Goal: Communication & Community: Connect with others

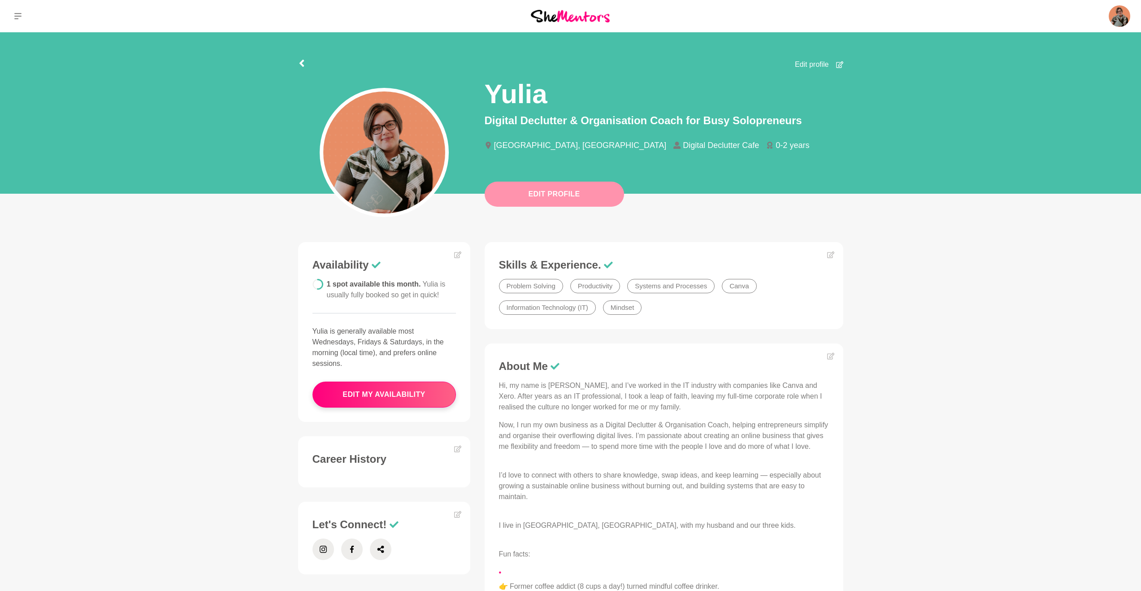
click at [558, 200] on button "Edit Profile" at bounding box center [554, 194] width 139 height 25
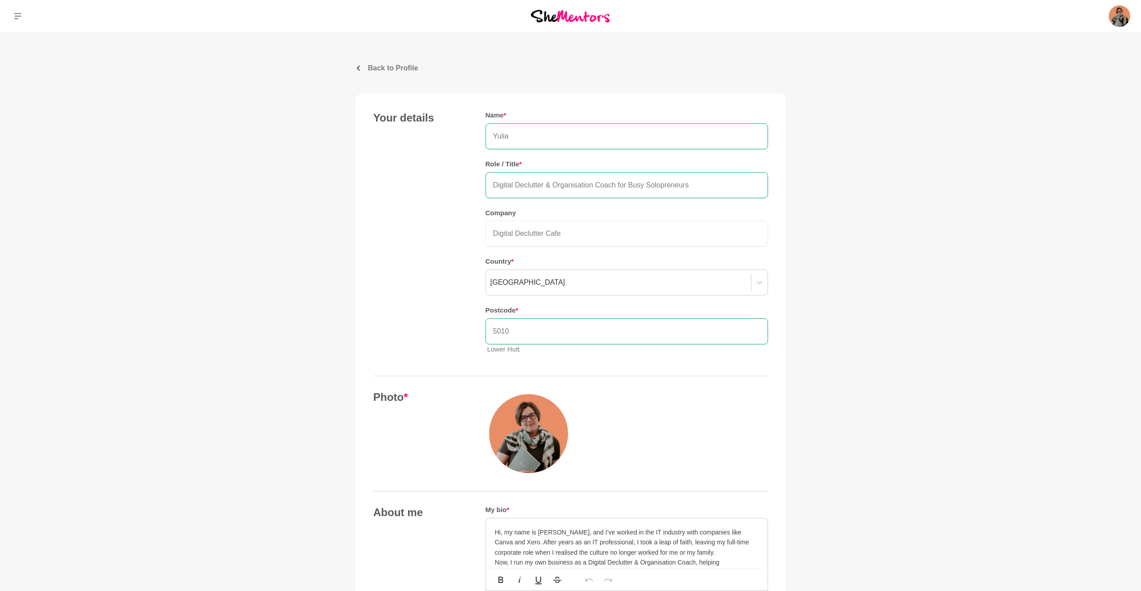
click at [356, 66] on icon at bounding box center [358, 67] width 5 height 5
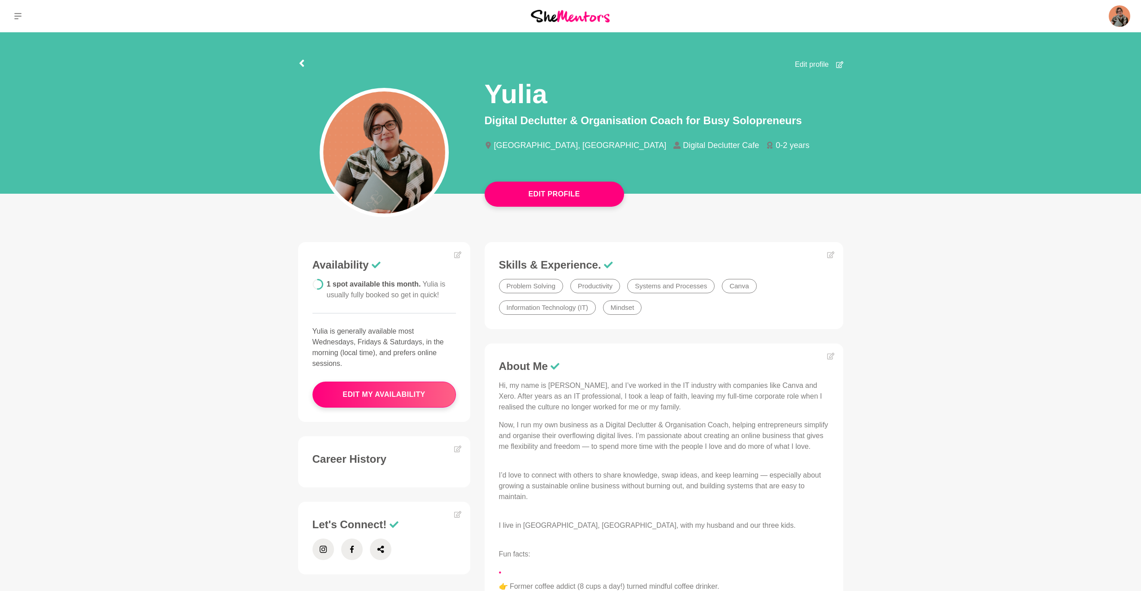
click at [589, 20] on img at bounding box center [570, 16] width 79 height 12
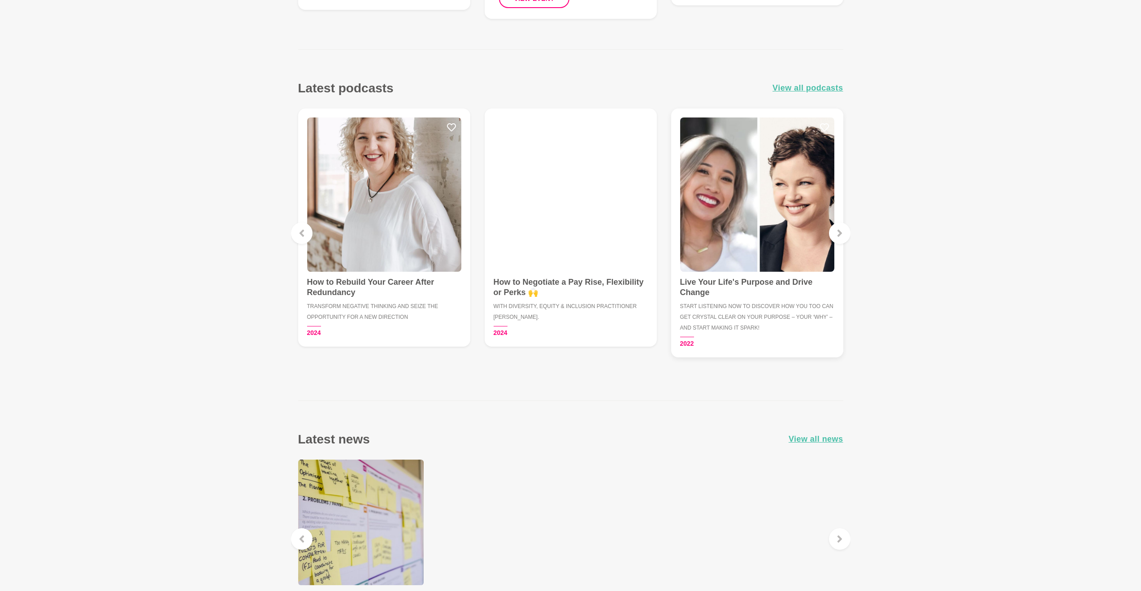
scroll to position [1336, 0]
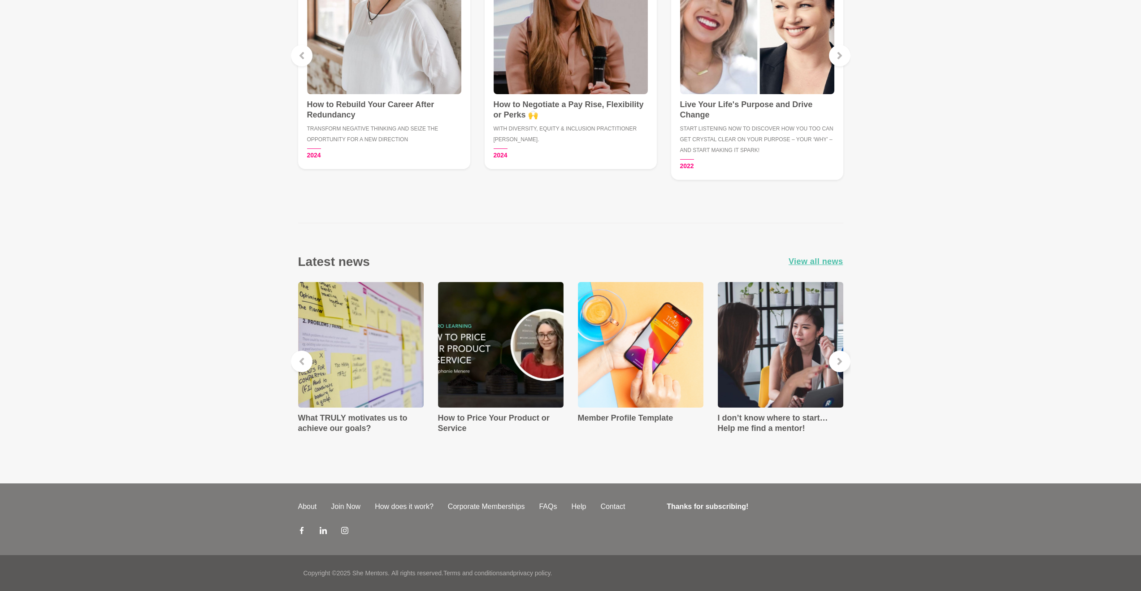
click at [836, 361] on icon at bounding box center [839, 361] width 7 height 7
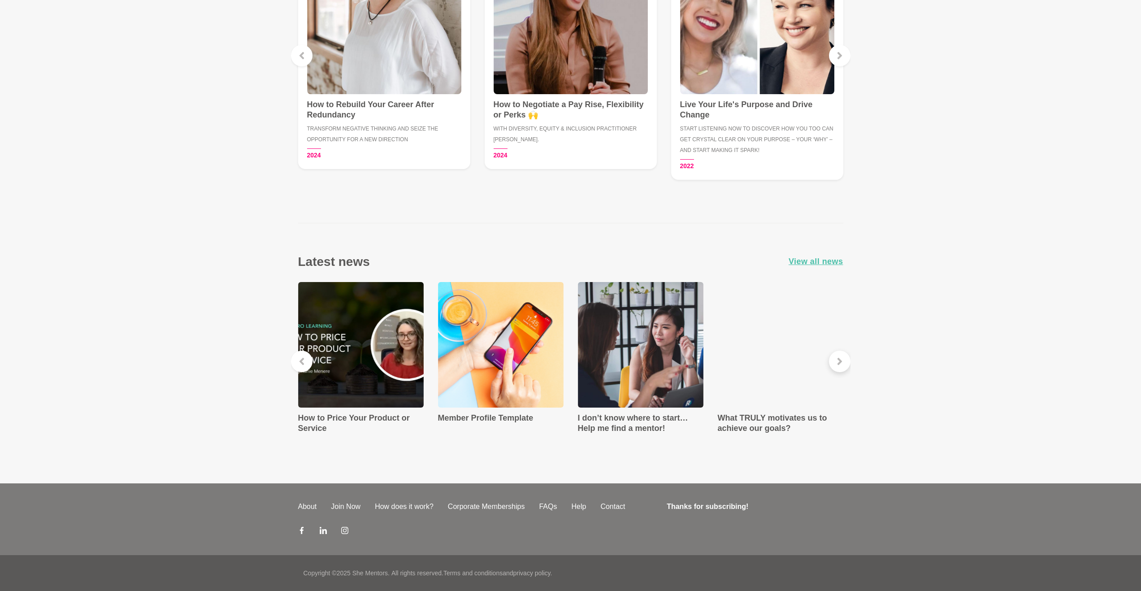
click at [836, 361] on icon at bounding box center [839, 361] width 7 height 7
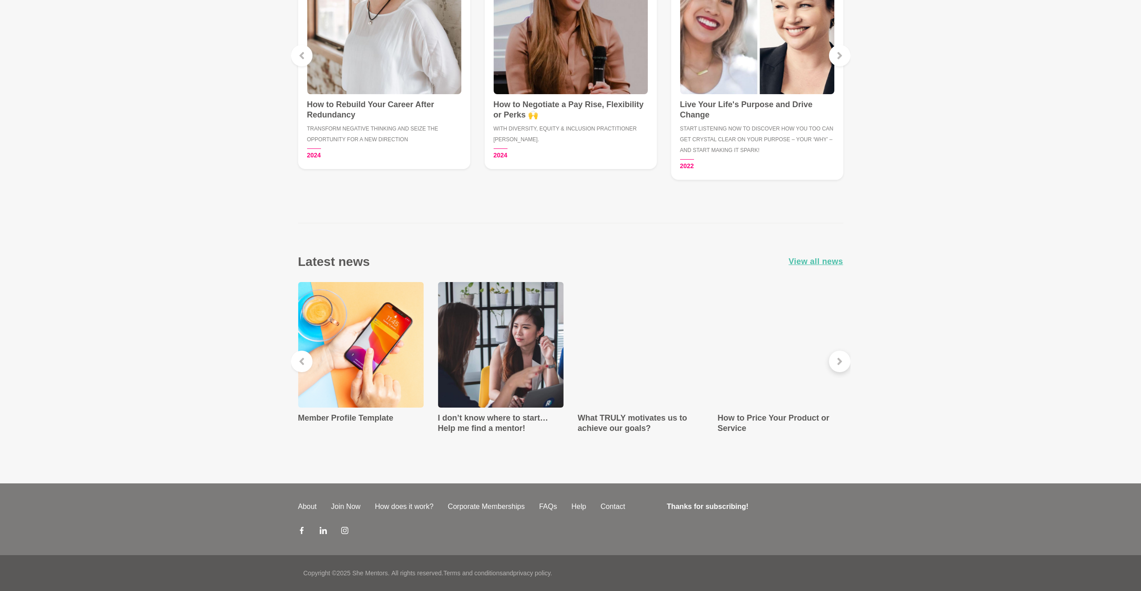
click at [836, 361] on icon at bounding box center [839, 361] width 7 height 7
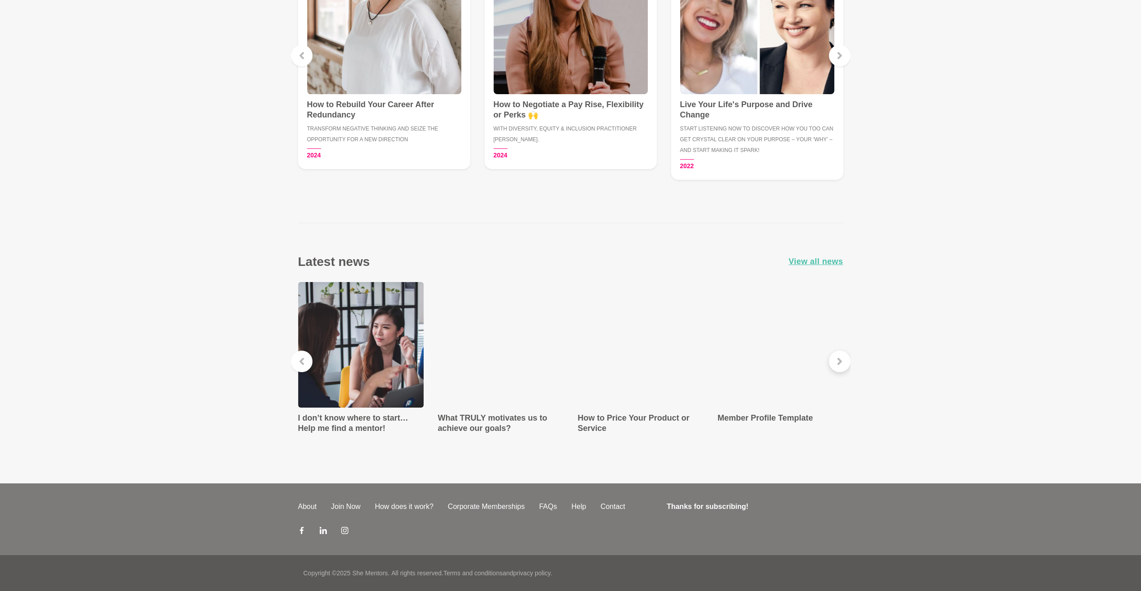
click at [836, 361] on icon at bounding box center [839, 361] width 7 height 7
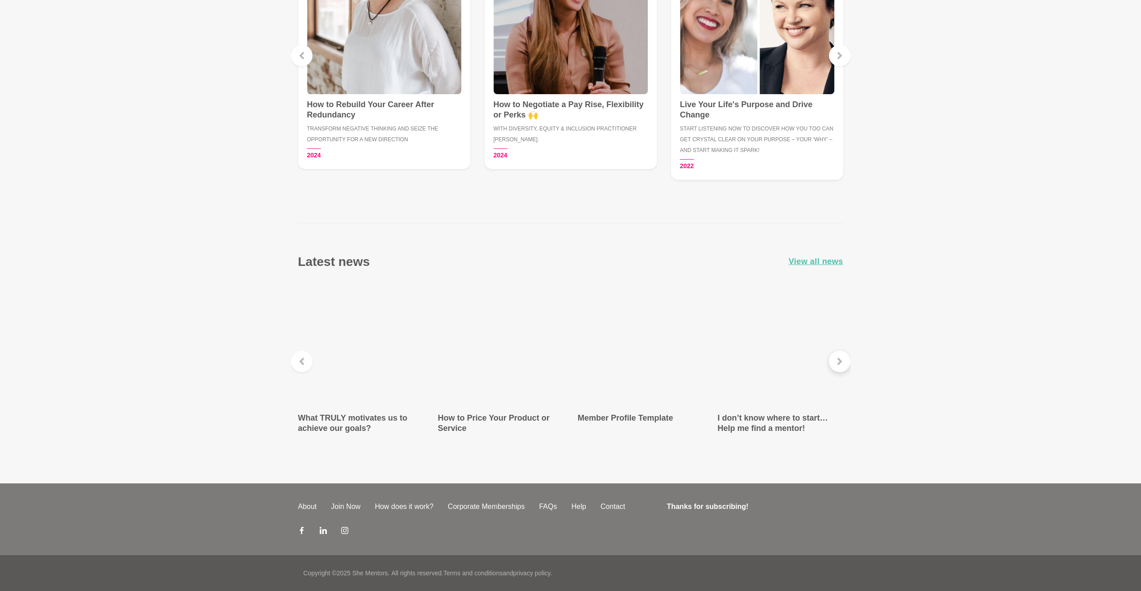
click at [836, 361] on icon at bounding box center [839, 361] width 7 height 7
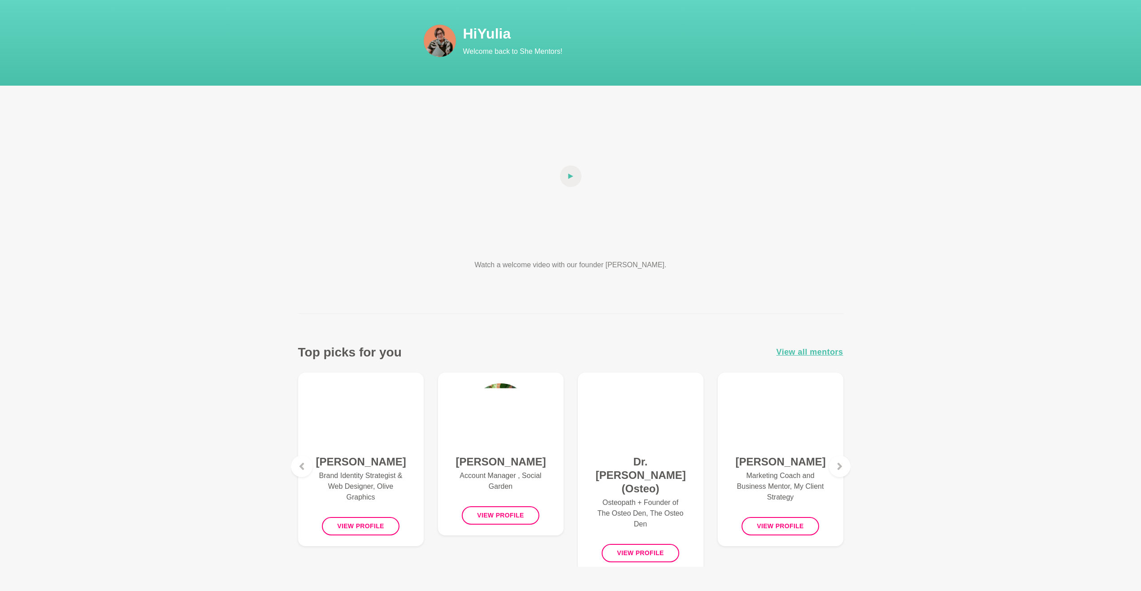
scroll to position [0, 0]
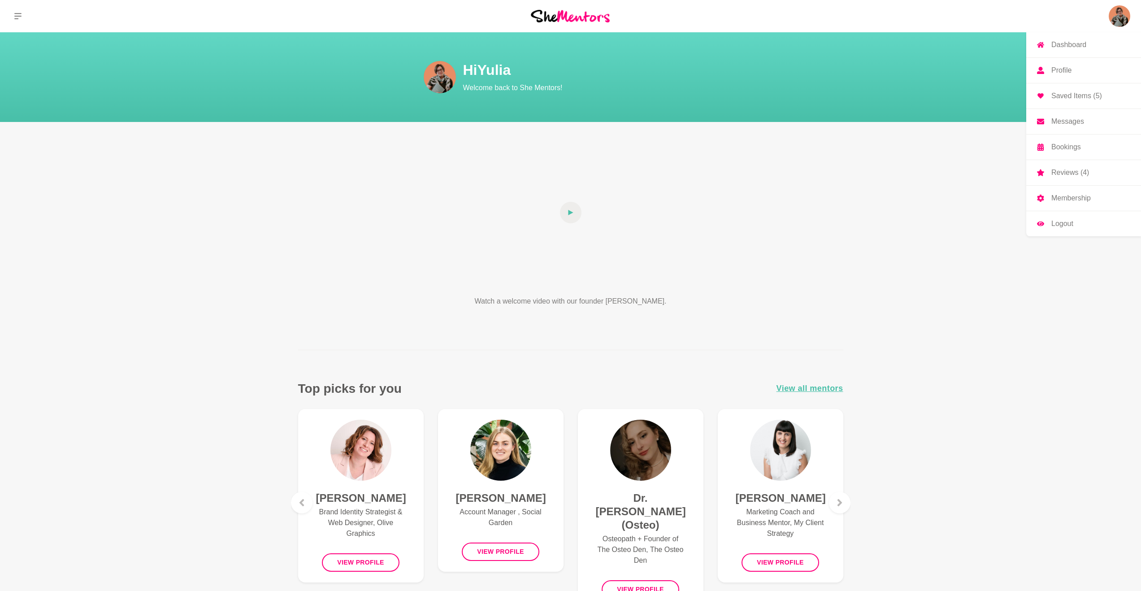
click at [1122, 18] on img at bounding box center [1120, 16] width 22 height 22
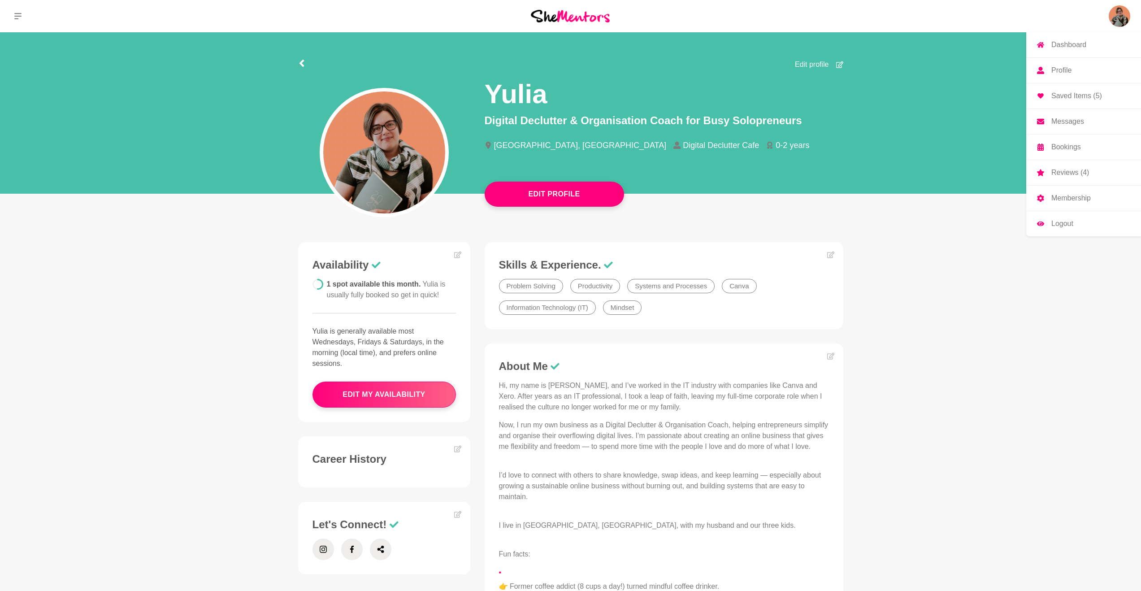
click at [1058, 123] on p "Messages" at bounding box center [1068, 121] width 33 height 7
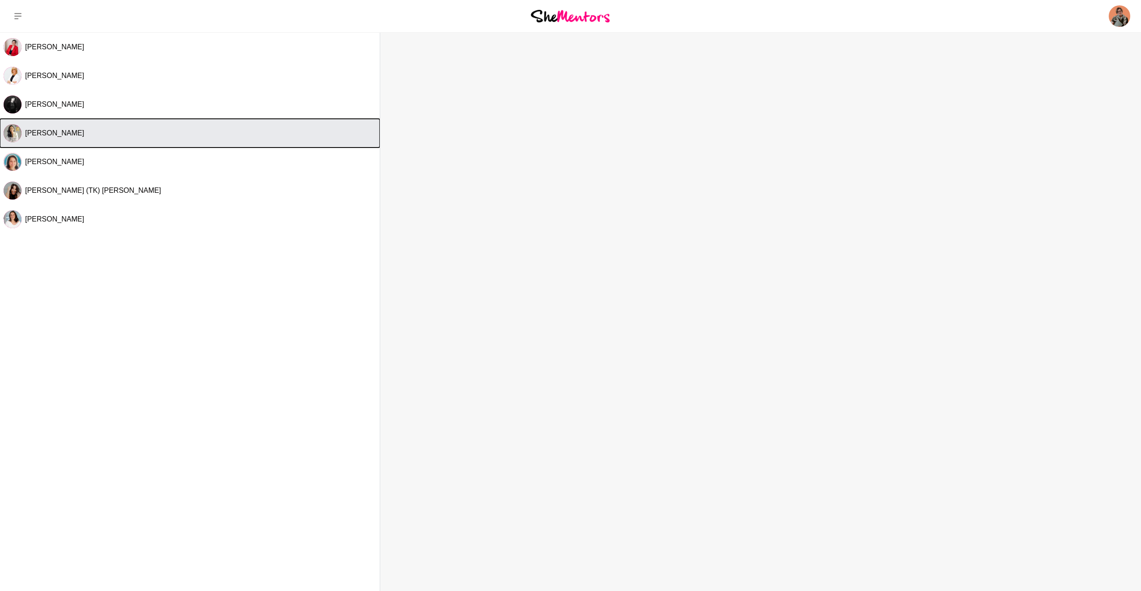
click at [40, 138] on button "[PERSON_NAME]" at bounding box center [190, 133] width 380 height 29
